Goal: Navigation & Orientation: Find specific page/section

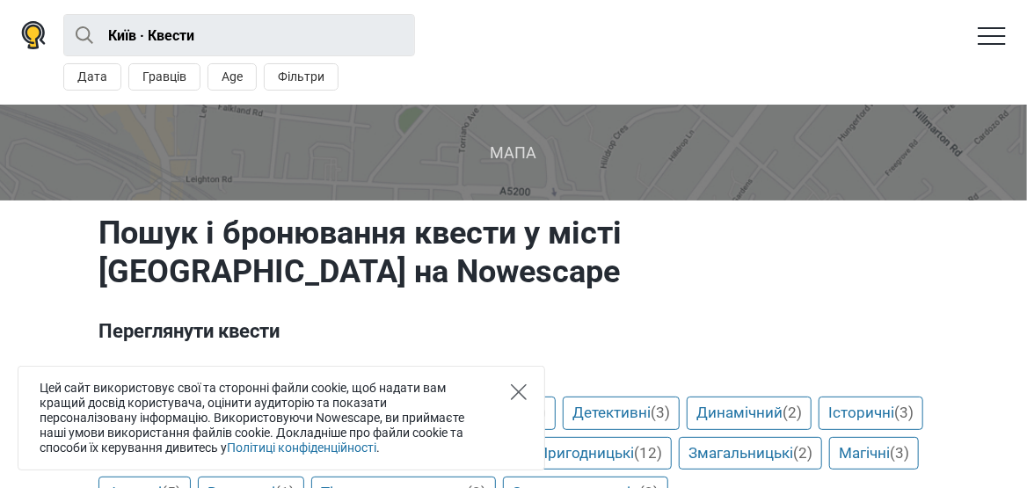
click at [514, 392] on icon "Close" at bounding box center [519, 392] width 16 height 16
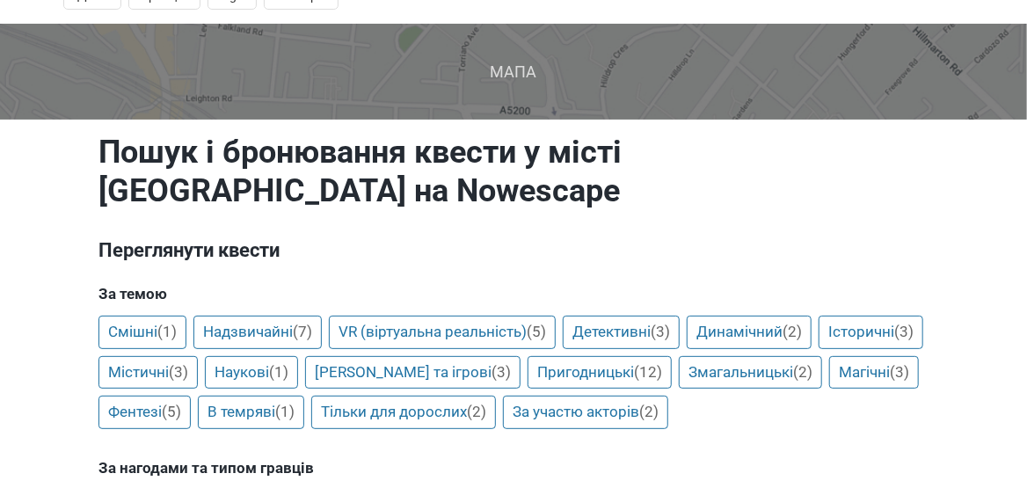
scroll to position [87, 0]
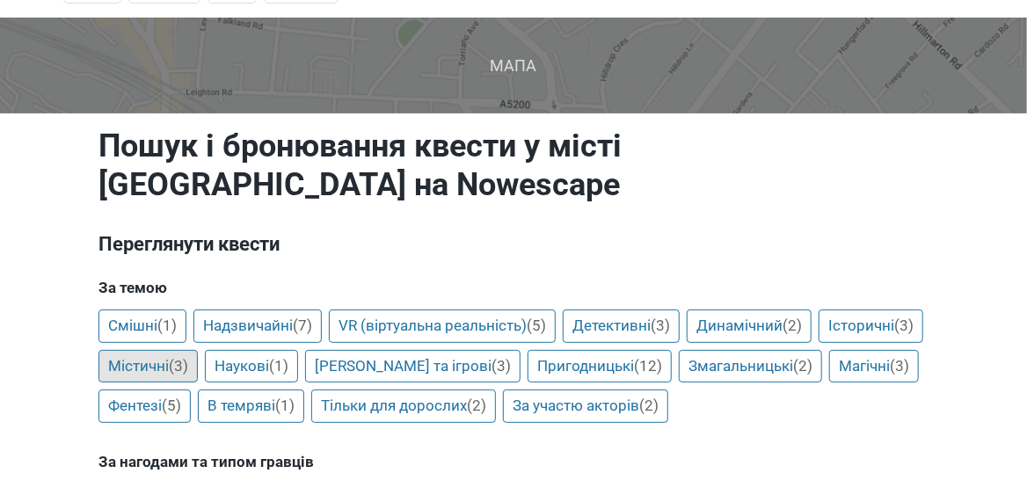
click at [198, 350] on link "Містичні (3)" at bounding box center [147, 366] width 99 height 33
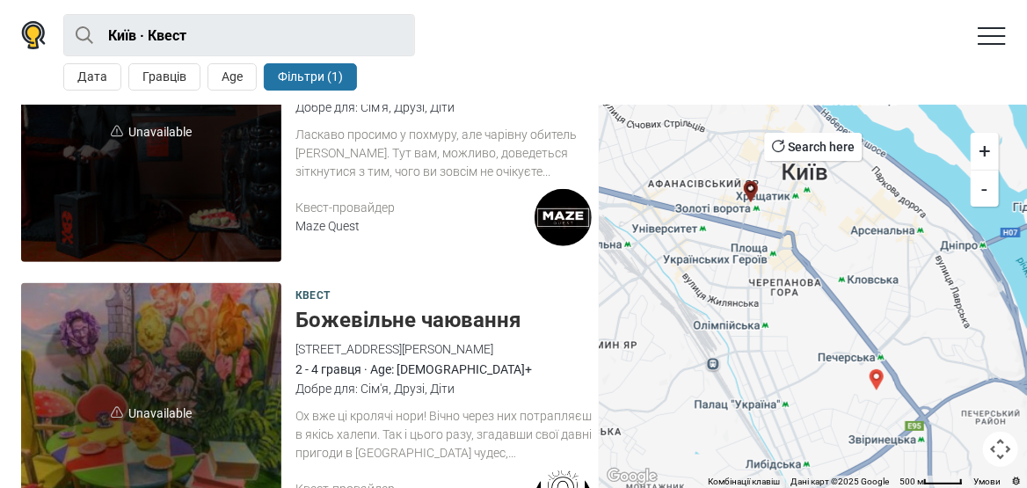
scroll to position [616, 0]
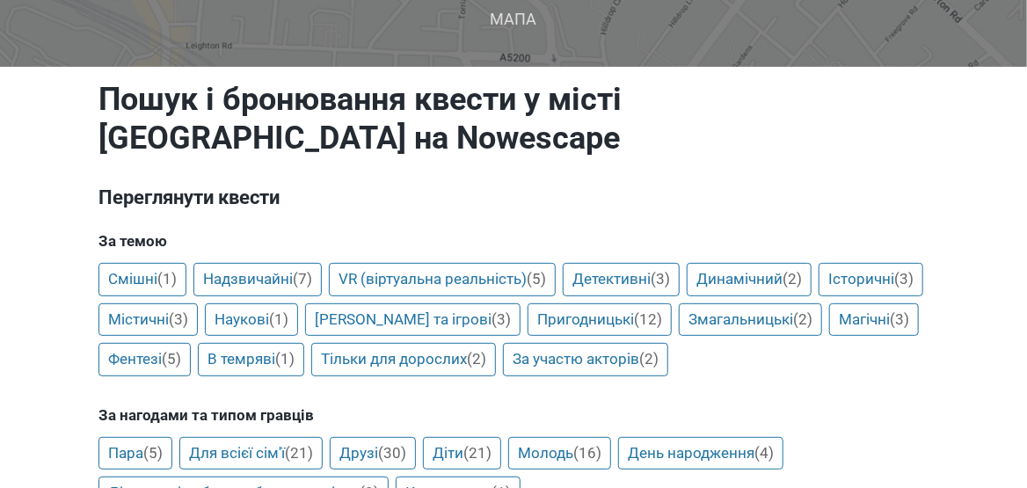
scroll to position [175, 0]
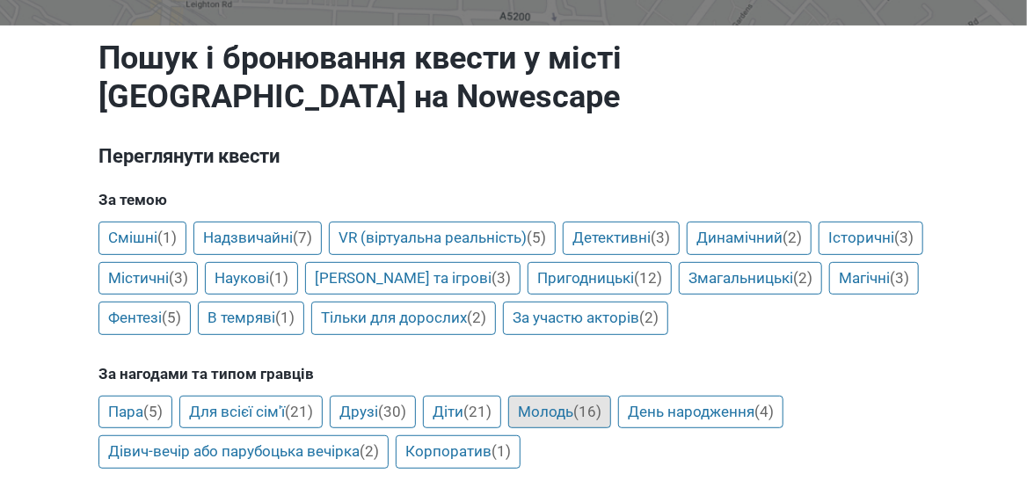
click at [567, 396] on link "Молодь (16)" at bounding box center [559, 412] width 103 height 33
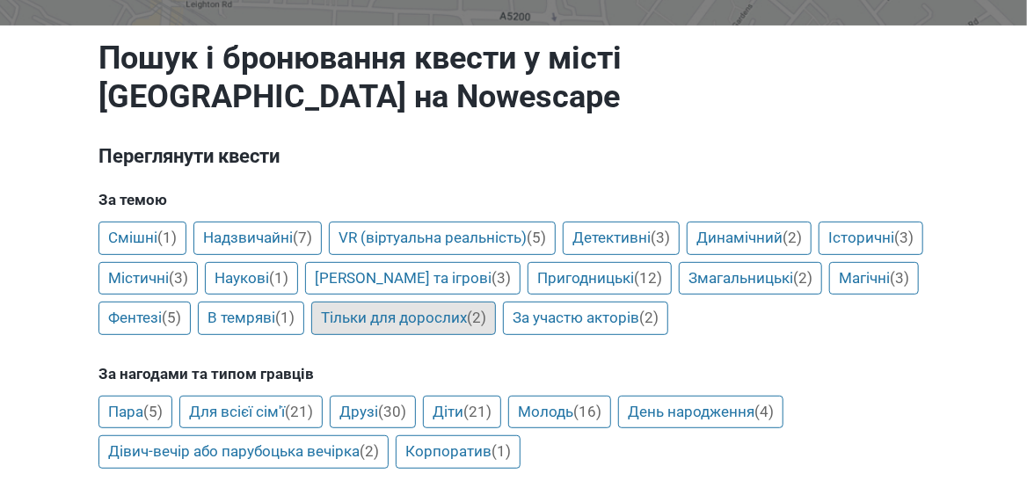
click at [496, 302] on link "Тільки для дорослих (2)" at bounding box center [403, 318] width 185 height 33
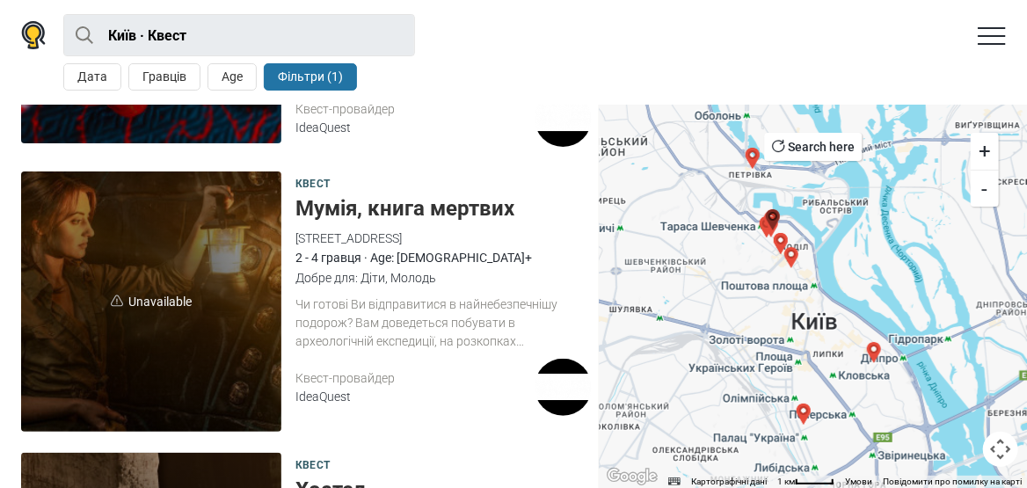
scroll to position [2814, 0]
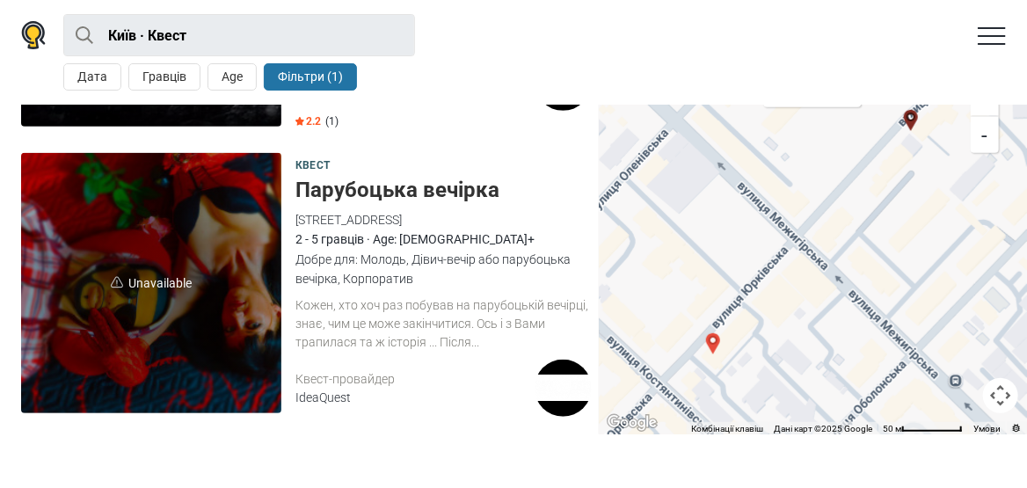
scroll to position [87, 0]
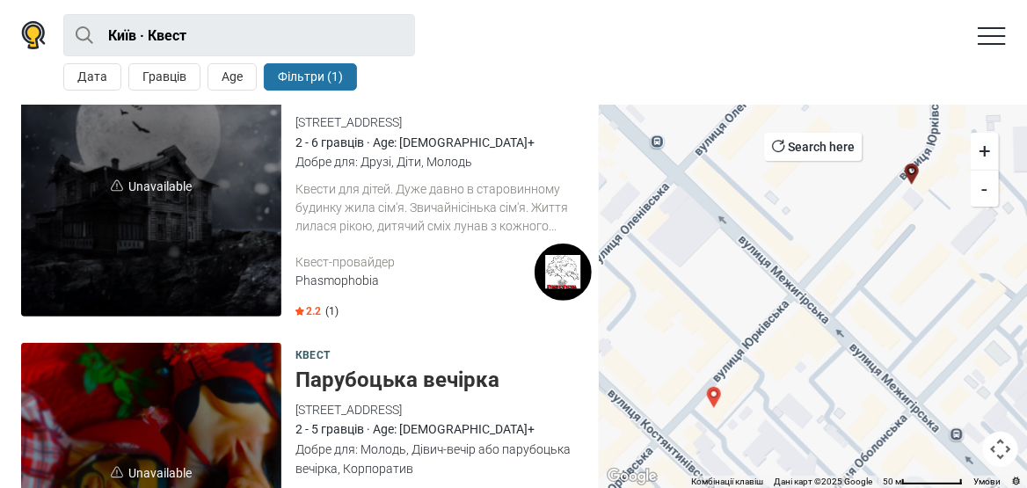
click at [395, 387] on h5 "Парубоцька вечірка" at bounding box center [443, 381] width 296 height 26
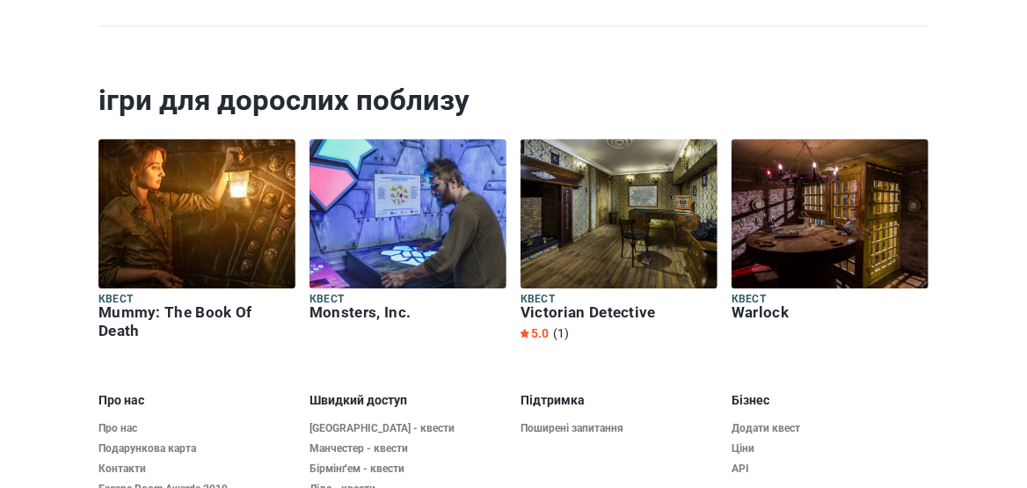
scroll to position [2097, 0]
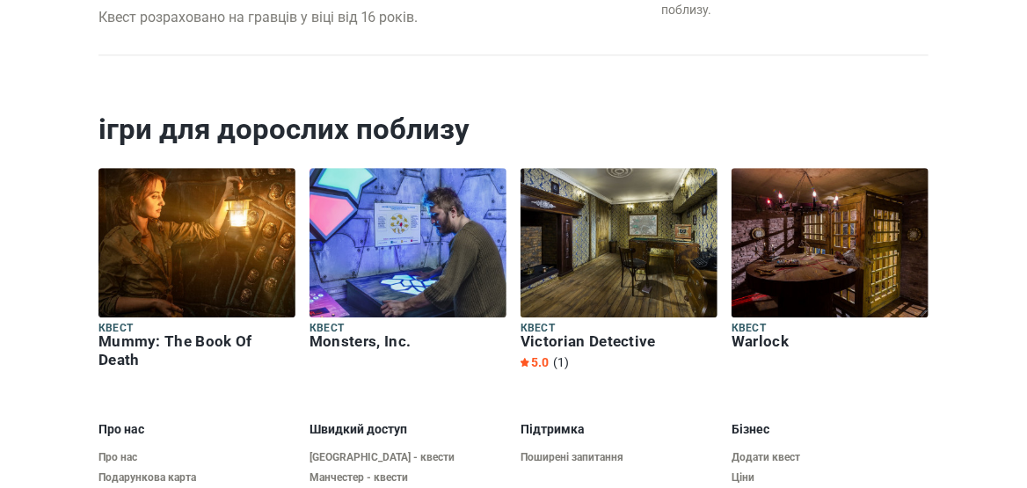
click at [849, 261] on img at bounding box center [830, 243] width 197 height 150
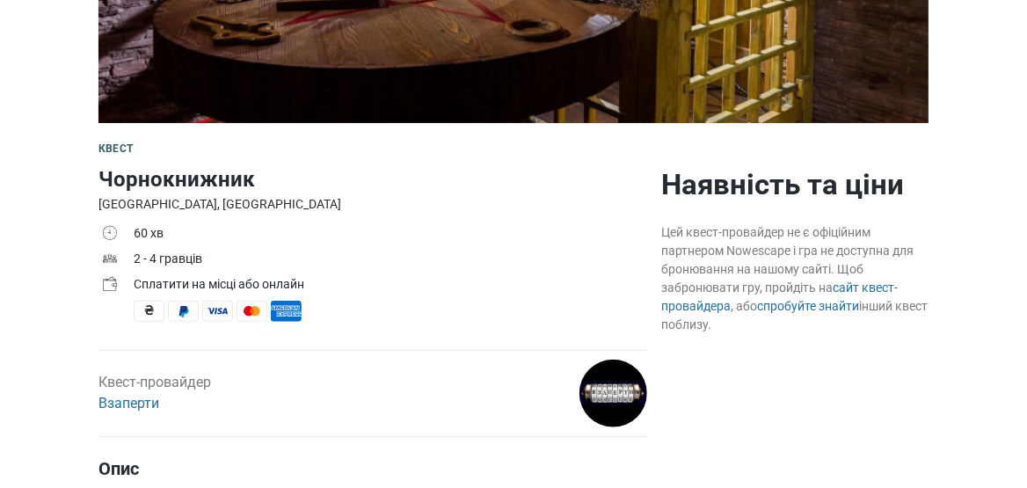
scroll to position [439, 0]
